Goal: Transaction & Acquisition: Purchase product/service

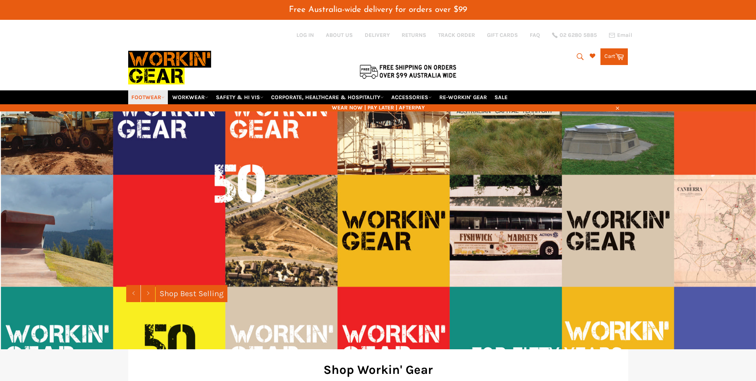
click at [164, 98] on icon at bounding box center [163, 98] width 4 height 4
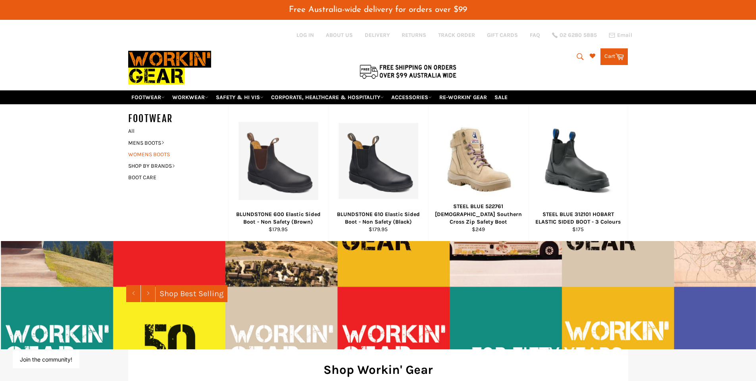
click at [157, 155] on link "WOMENS BOOTS" at bounding box center [172, 155] width 96 height 12
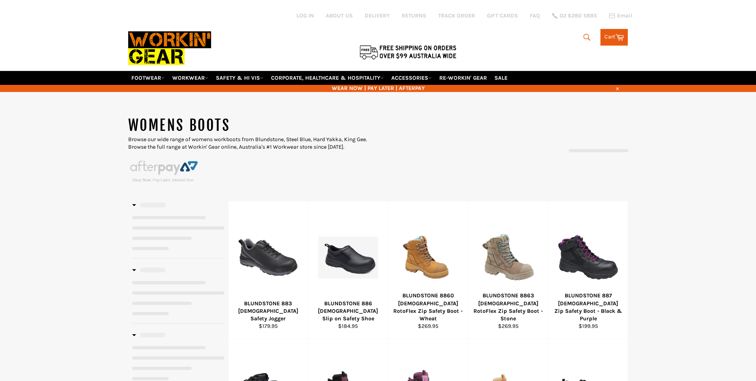
select select "**********"
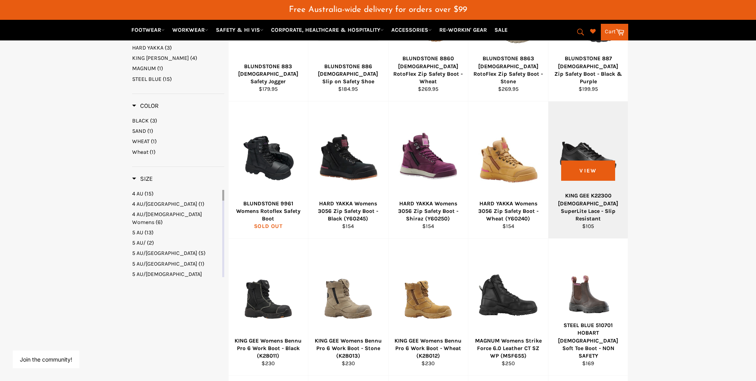
scroll to position [286, 0]
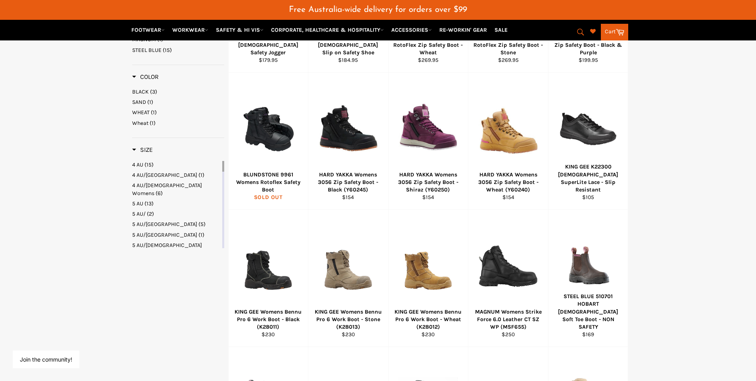
click at [713, 177] on main "**********" at bounding box center [378, 199] width 756 height 698
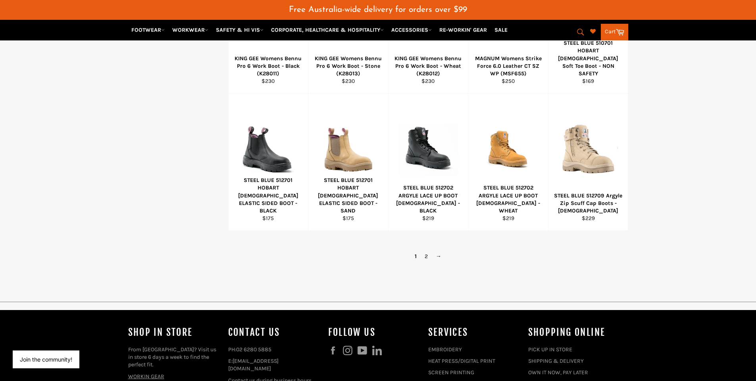
scroll to position [571, 0]
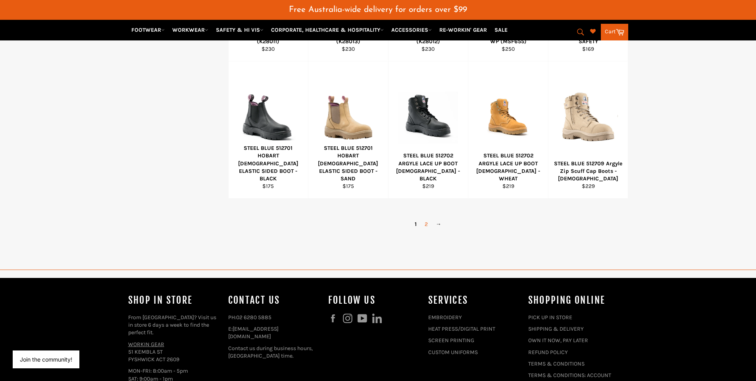
click at [430, 223] on link "2" at bounding box center [426, 225] width 11 height 12
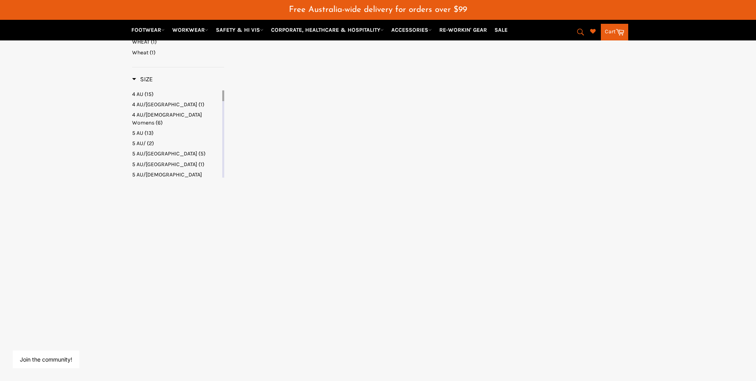
select select "**********"
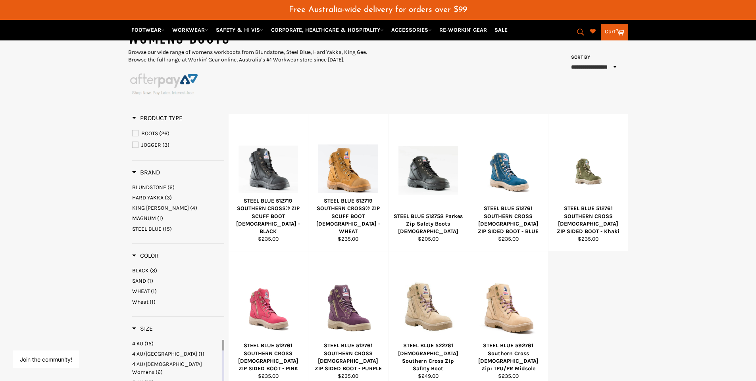
scroll to position [106, 0]
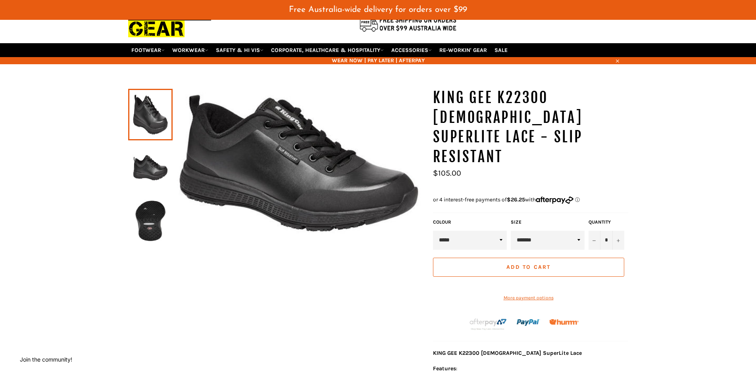
scroll to position [48, 0]
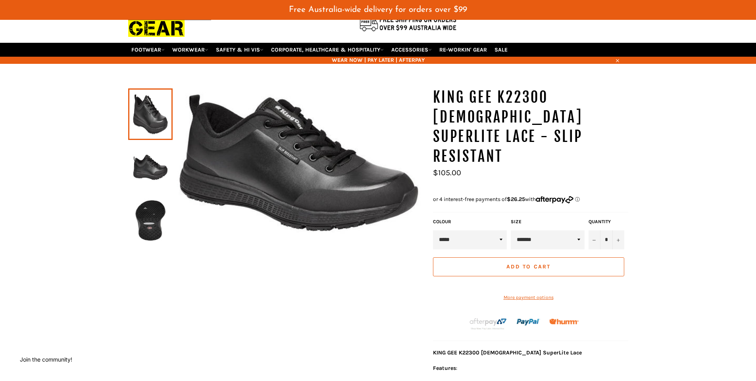
click at [140, 186] on img at bounding box center [150, 168] width 37 height 44
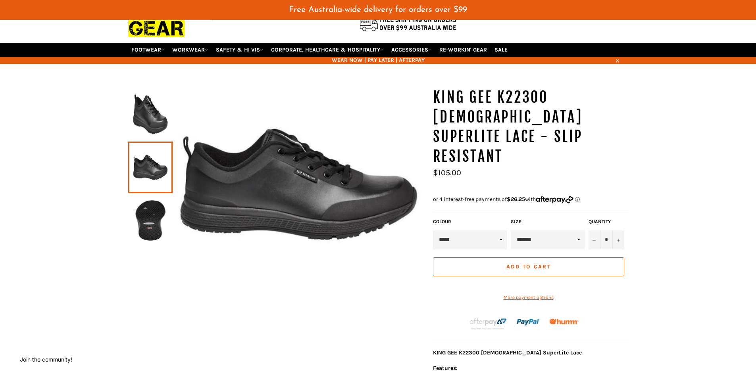
click at [140, 229] on img at bounding box center [150, 221] width 37 height 44
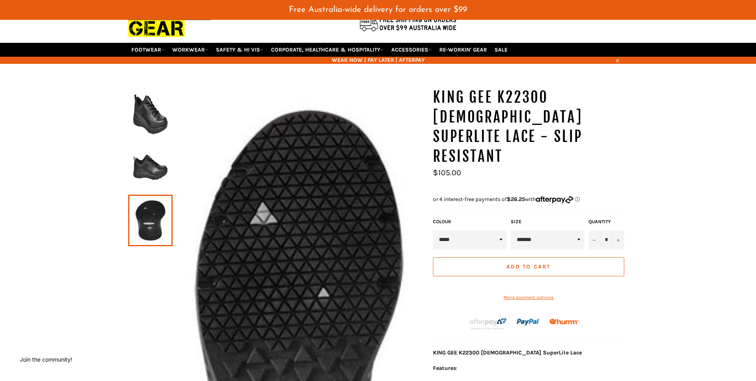
click at [149, 165] on img at bounding box center [150, 168] width 37 height 44
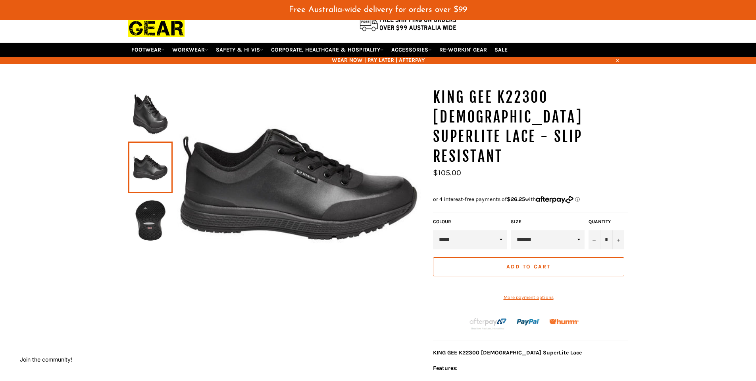
click at [146, 113] on img at bounding box center [150, 114] width 37 height 44
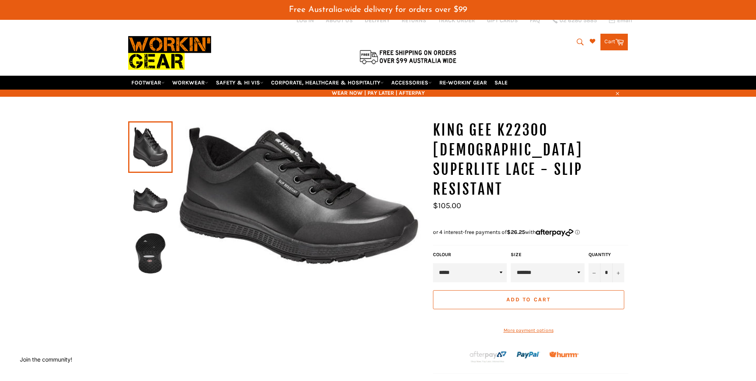
scroll to position [0, 0]
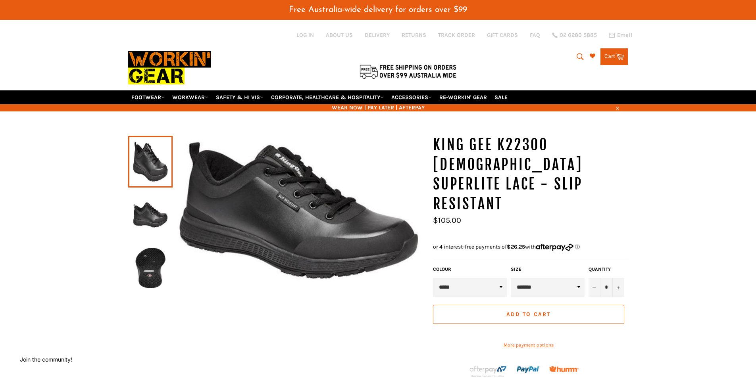
select select "*******"
click at [511, 278] on select "**********" at bounding box center [548, 287] width 74 height 19
click at [157, 101] on link "FOOTWEAR" at bounding box center [148, 97] width 40 height 14
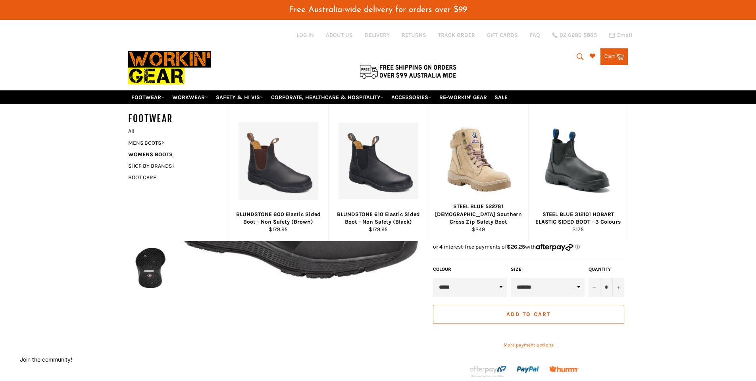
click at [735, 174] on div "FOOTWEAR All MENS BOOTS STEEL CAP BOOTS COMPOSITE TOE LACE UP & BOA PULL ON BOO…" at bounding box center [378, 172] width 756 height 137
click at [161, 96] on icon at bounding box center [163, 98] width 4 height 4
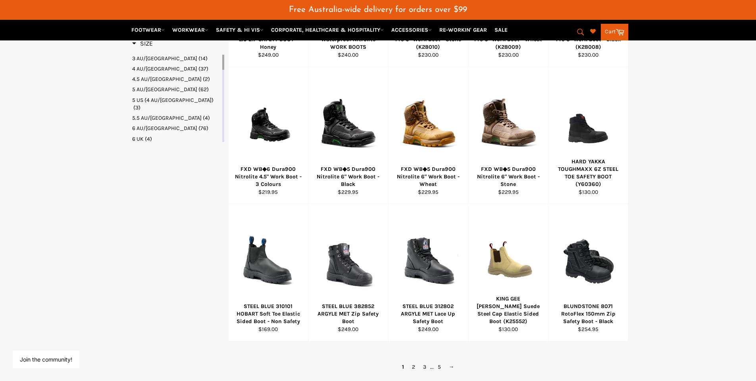
scroll to position [524, 0]
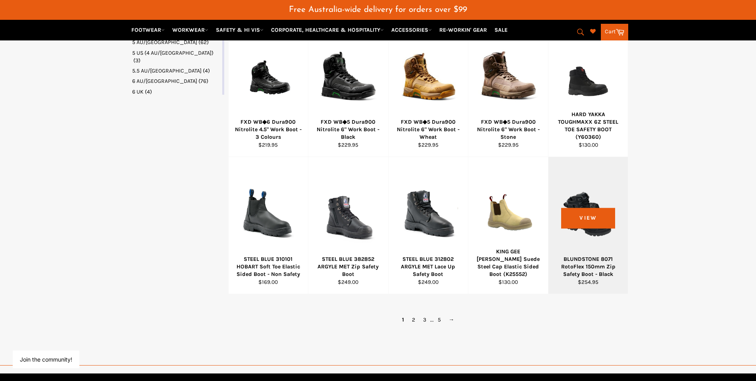
click at [585, 266] on div "BLUNDSTONE 8071 RotoFlex 150mm Zip Safety Boot - Black" at bounding box center [588, 267] width 70 height 23
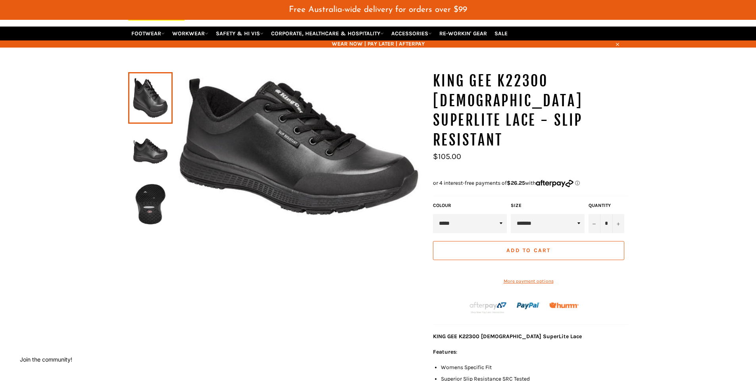
scroll to position [95, 0]
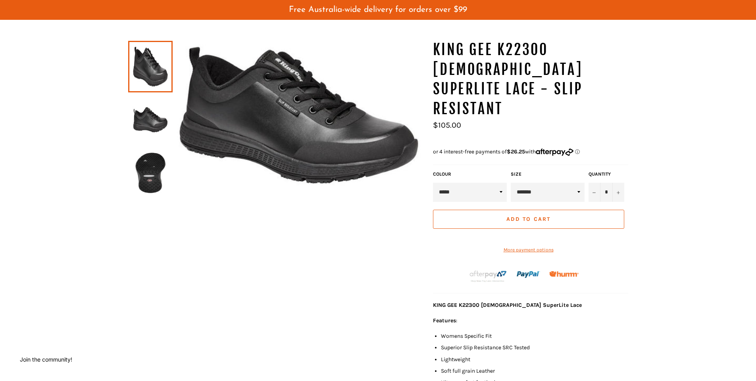
click at [577, 210] on button "Add to Cart" at bounding box center [528, 219] width 191 height 19
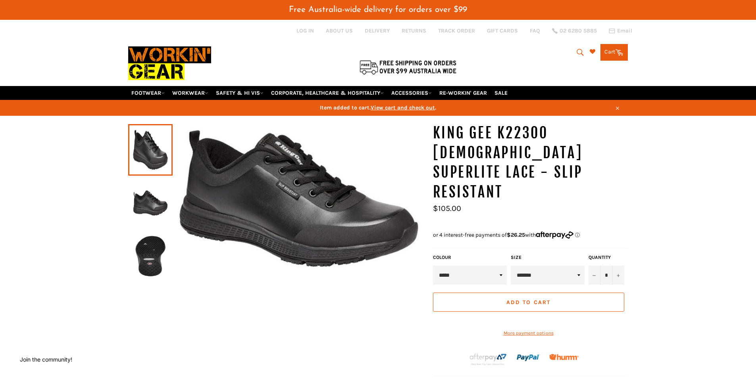
scroll to position [0, 0]
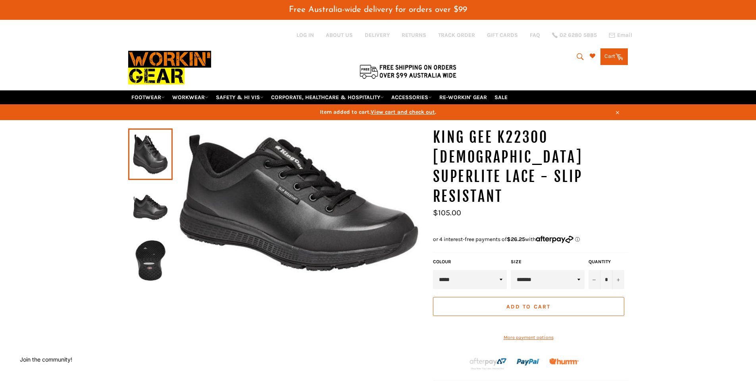
click at [605, 63] on link "Cart Cart 0 items" at bounding box center [613, 56] width 27 height 17
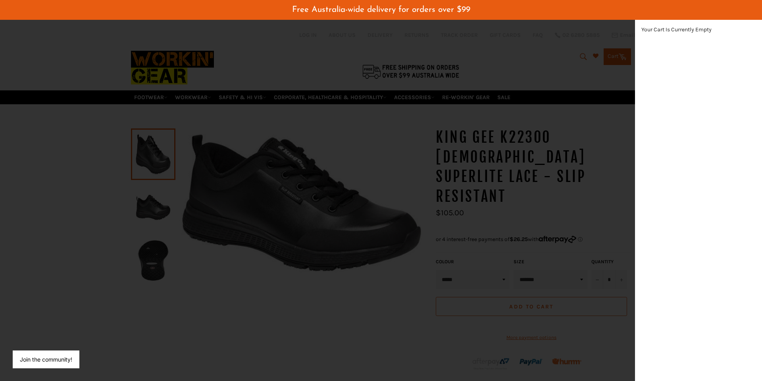
click at [600, 141] on div "modal" at bounding box center [381, 190] width 762 height 381
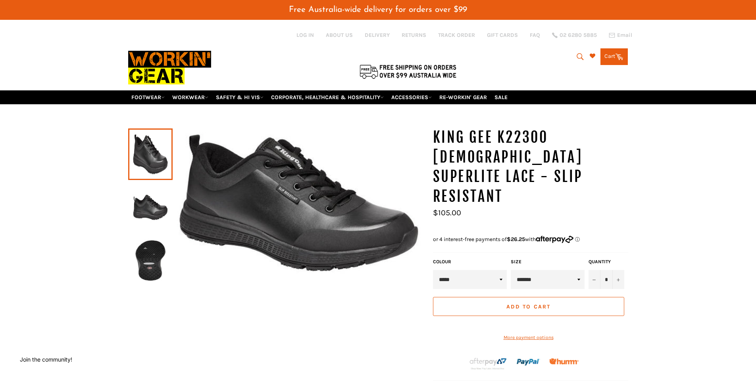
click at [518, 304] on span "Add to Cart" at bounding box center [528, 307] width 44 height 7
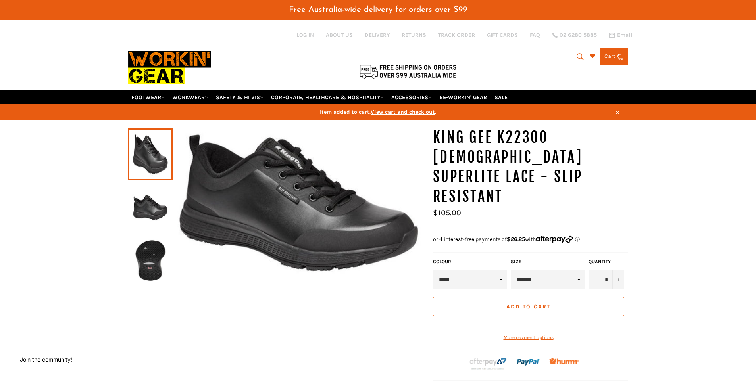
click at [615, 61] on link "Cart Cart 0 items" at bounding box center [613, 56] width 27 height 17
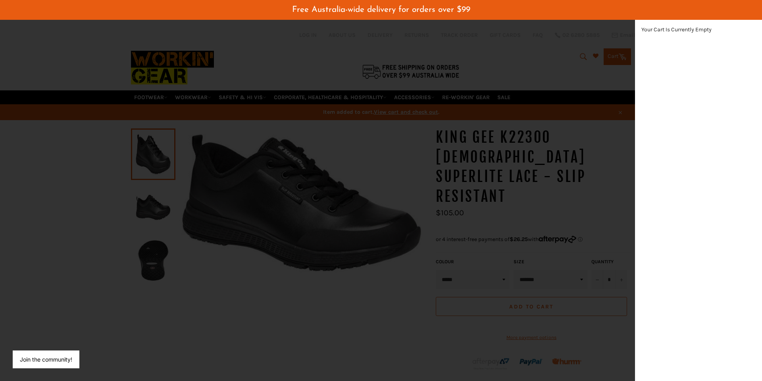
click at [555, 156] on div "modal" at bounding box center [381, 190] width 762 height 381
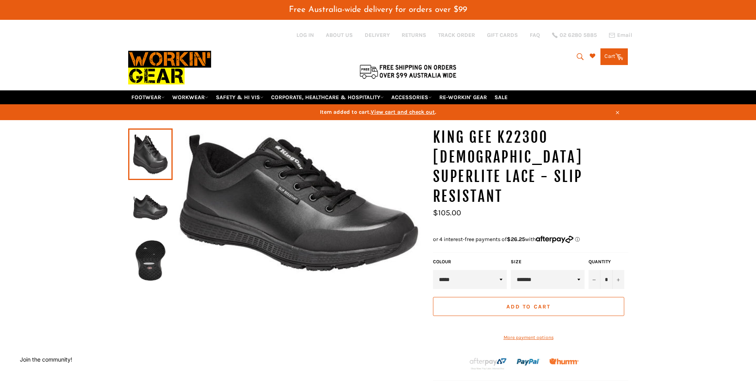
click at [408, 110] on span "View cart and check out" at bounding box center [403, 112] width 64 height 7
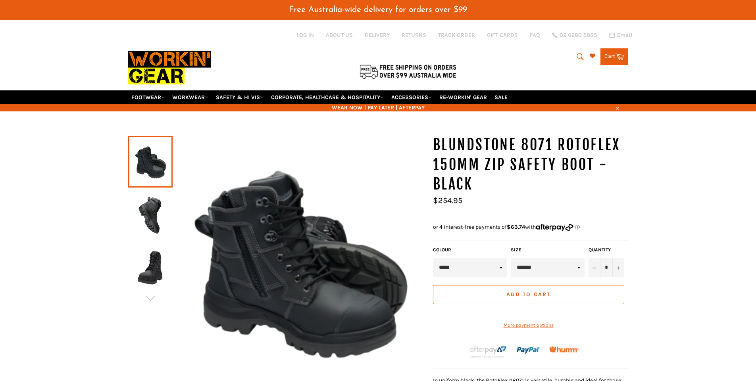
click at [131, 221] on link at bounding box center [150, 215] width 44 height 52
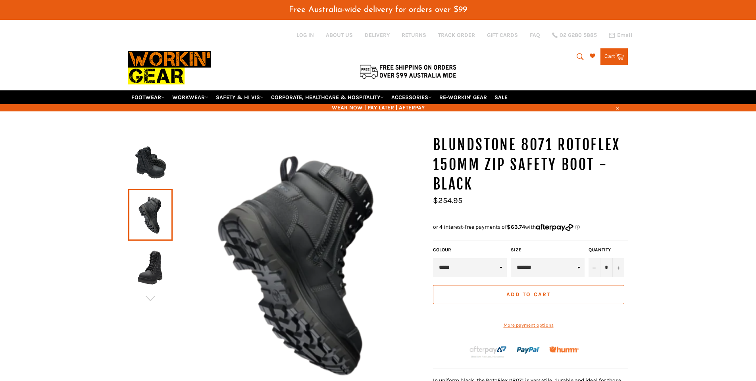
click at [154, 283] on img at bounding box center [150, 268] width 37 height 44
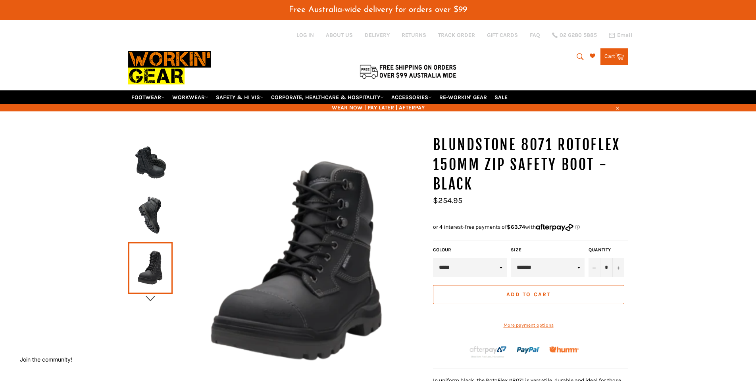
click at [149, 303] on icon "button" at bounding box center [150, 299] width 12 height 12
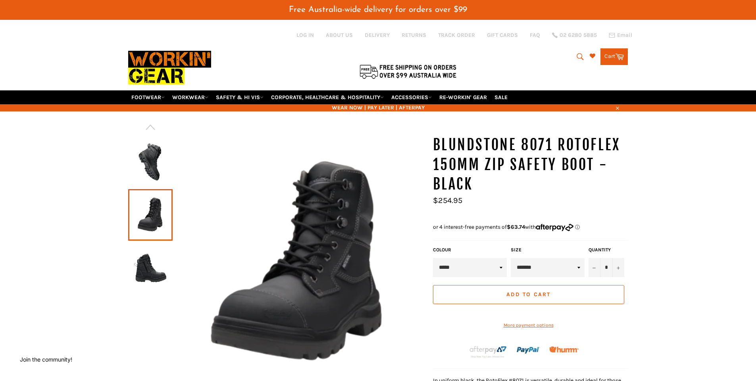
click at [142, 279] on img at bounding box center [150, 268] width 37 height 44
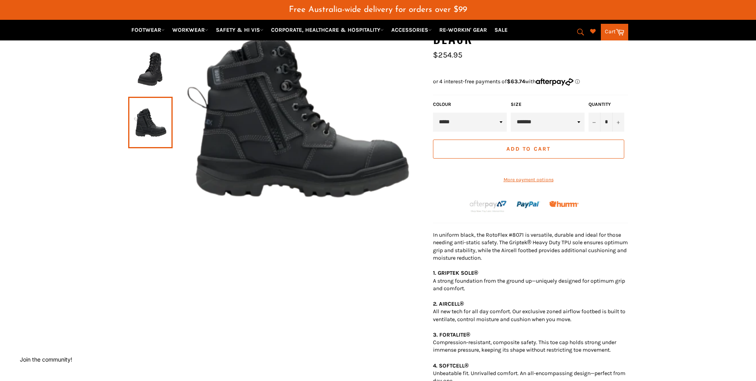
scroll to position [143, 0]
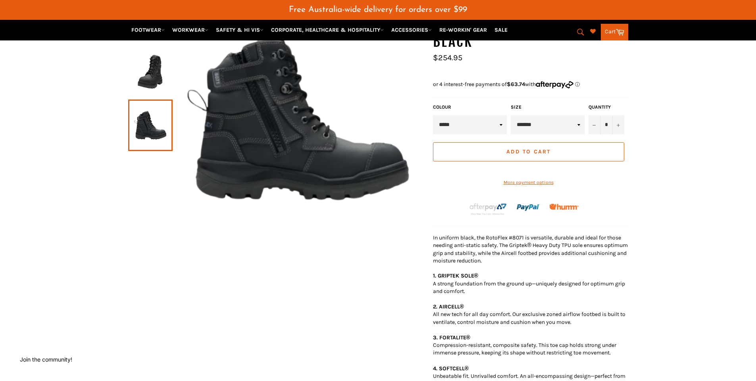
drag, startPoint x: 530, startPoint y: 125, endPoint x: 692, endPoint y: 125, distance: 162.7
click at [692, 125] on div "BLUNDSTONE 8071 RotoFlex 150mm Zip Safety Boot - Black *" at bounding box center [378, 376] width 756 height 769
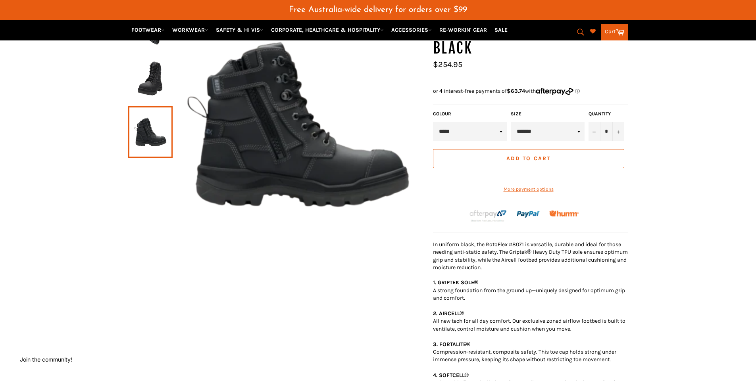
scroll to position [95, 0]
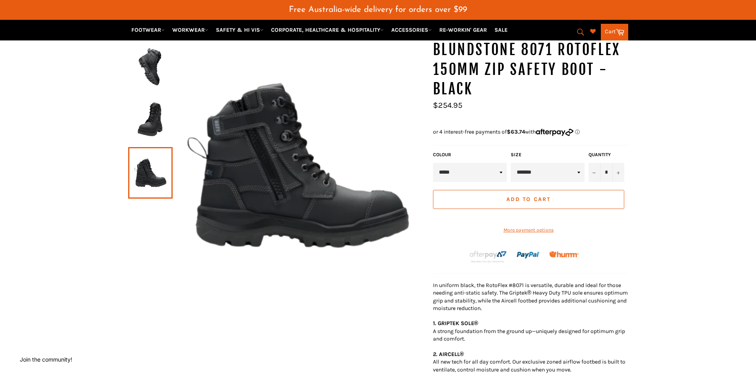
select select "*******"
click at [511, 163] on select "**********" at bounding box center [548, 172] width 74 height 19
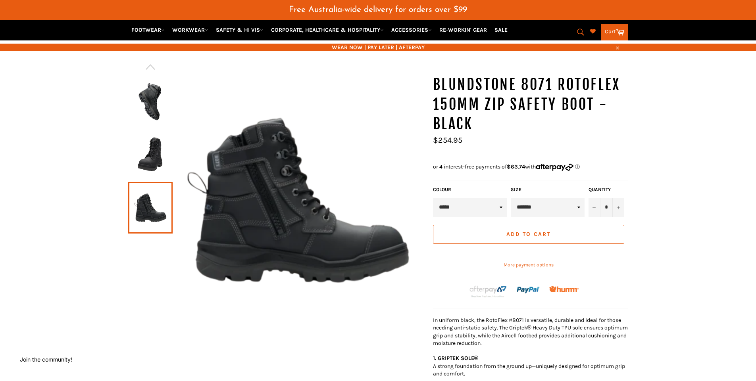
scroll to position [48, 0]
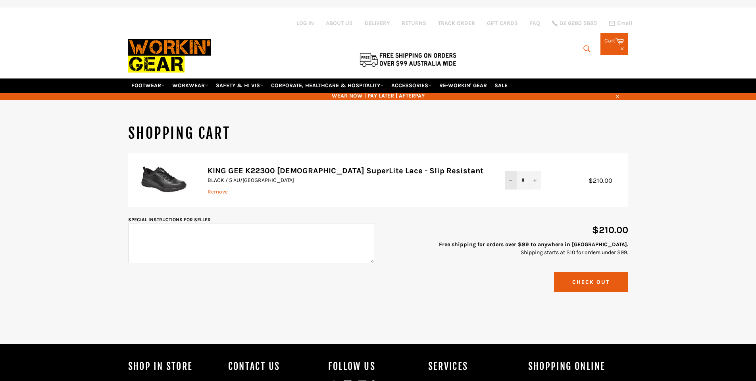
click at [508, 181] on button "−" at bounding box center [511, 180] width 12 height 18
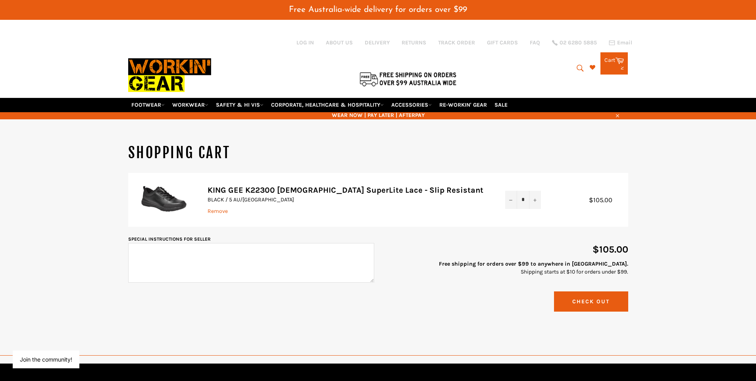
click at [581, 303] on button "Check Out" at bounding box center [591, 302] width 74 height 20
